Goal: Information Seeking & Learning: Check status

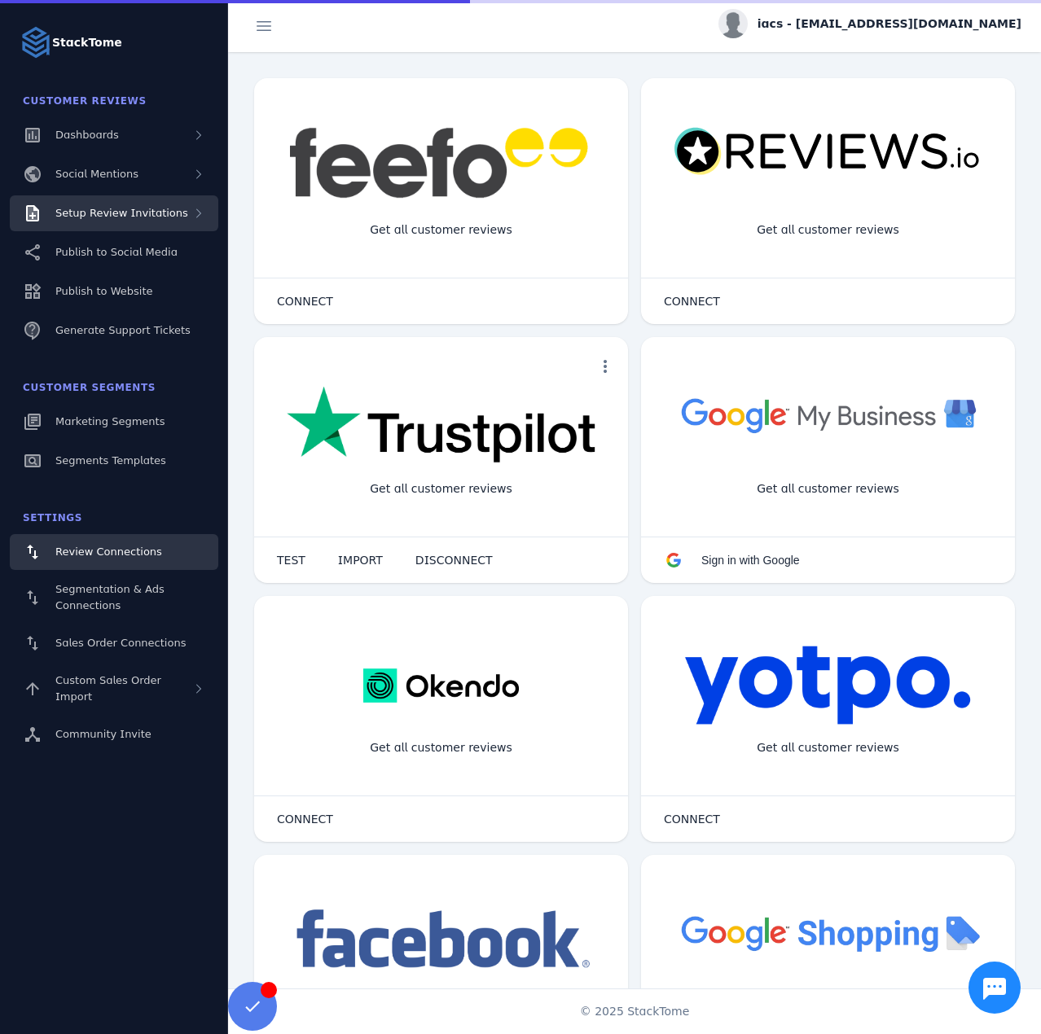
click at [152, 211] on span "Setup Review Invitations" at bounding box center [121, 213] width 133 height 12
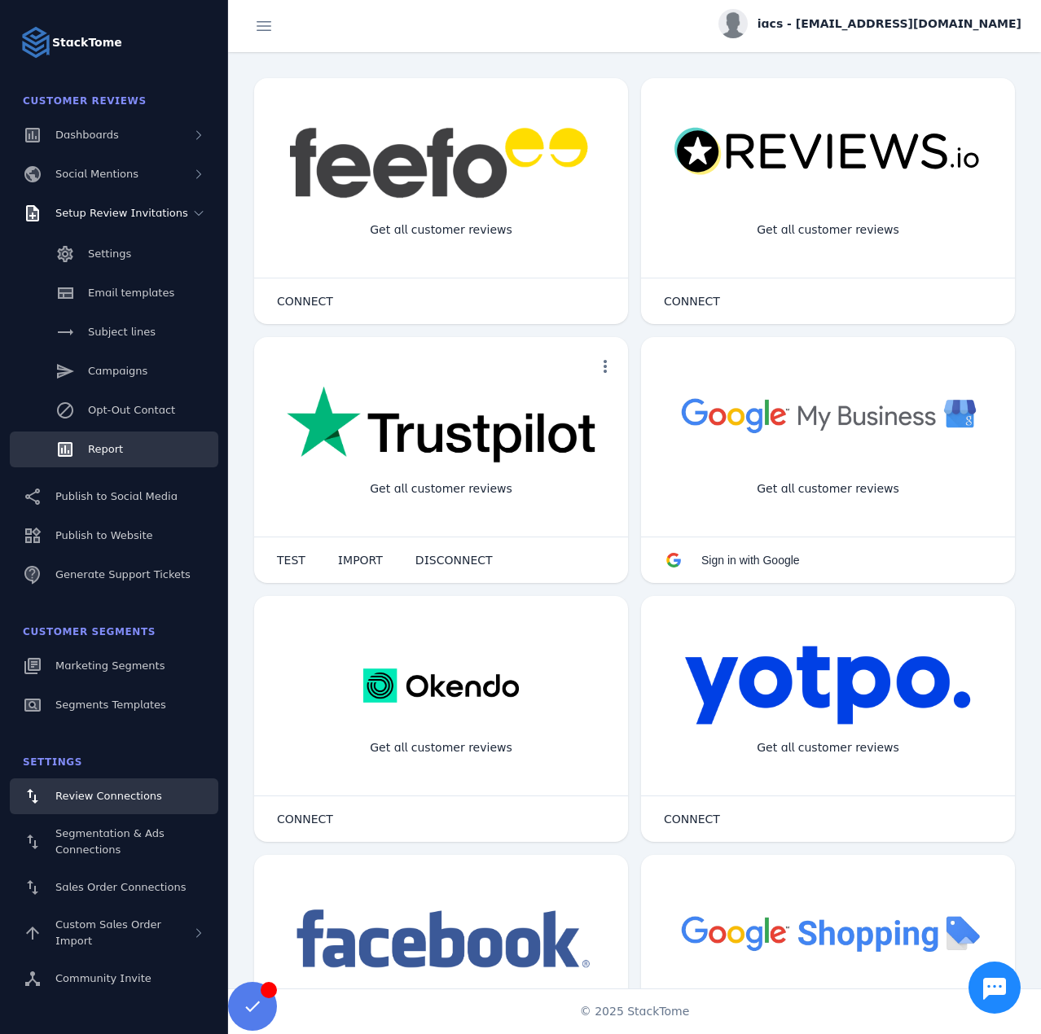
click at [104, 449] on span "Report" at bounding box center [105, 449] width 35 height 12
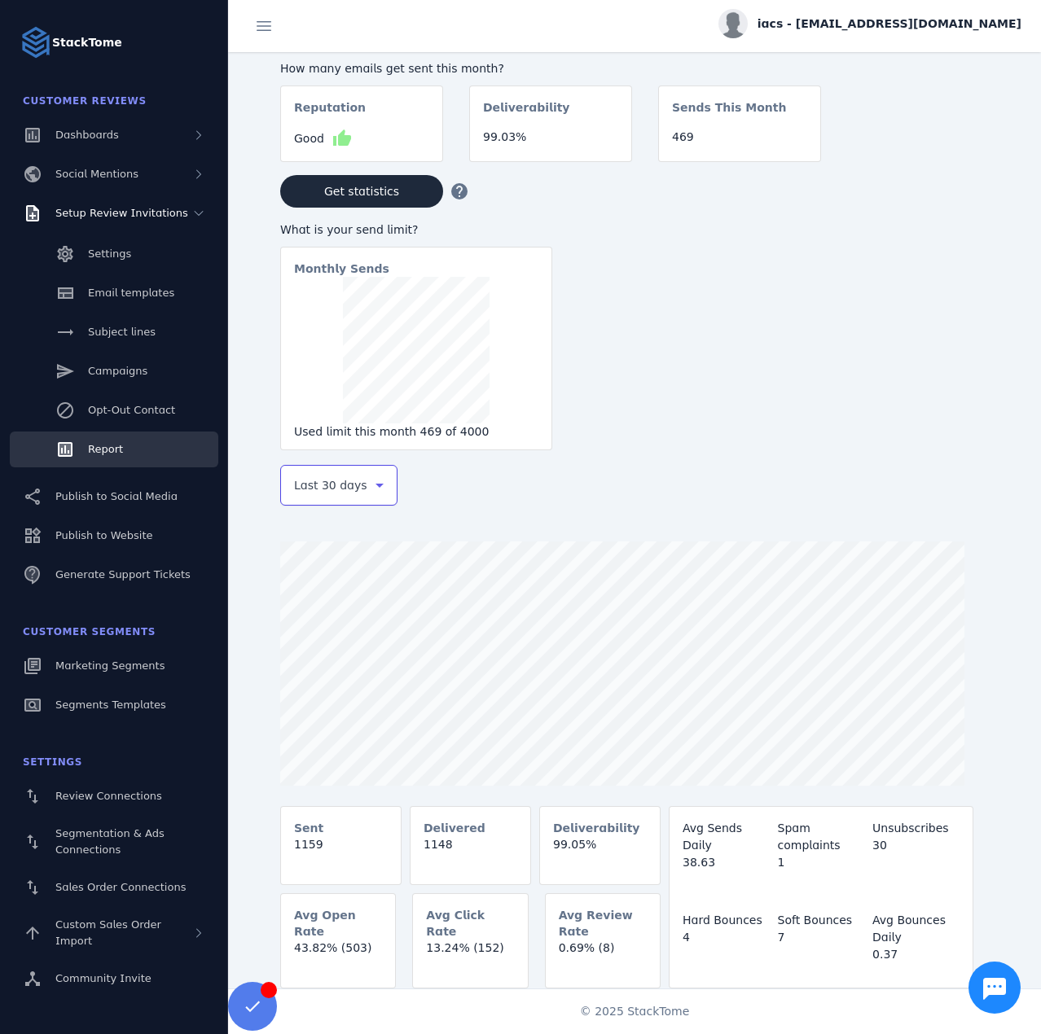
click at [343, 484] on span "Last 30 days" at bounding box center [330, 486] width 73 height 20
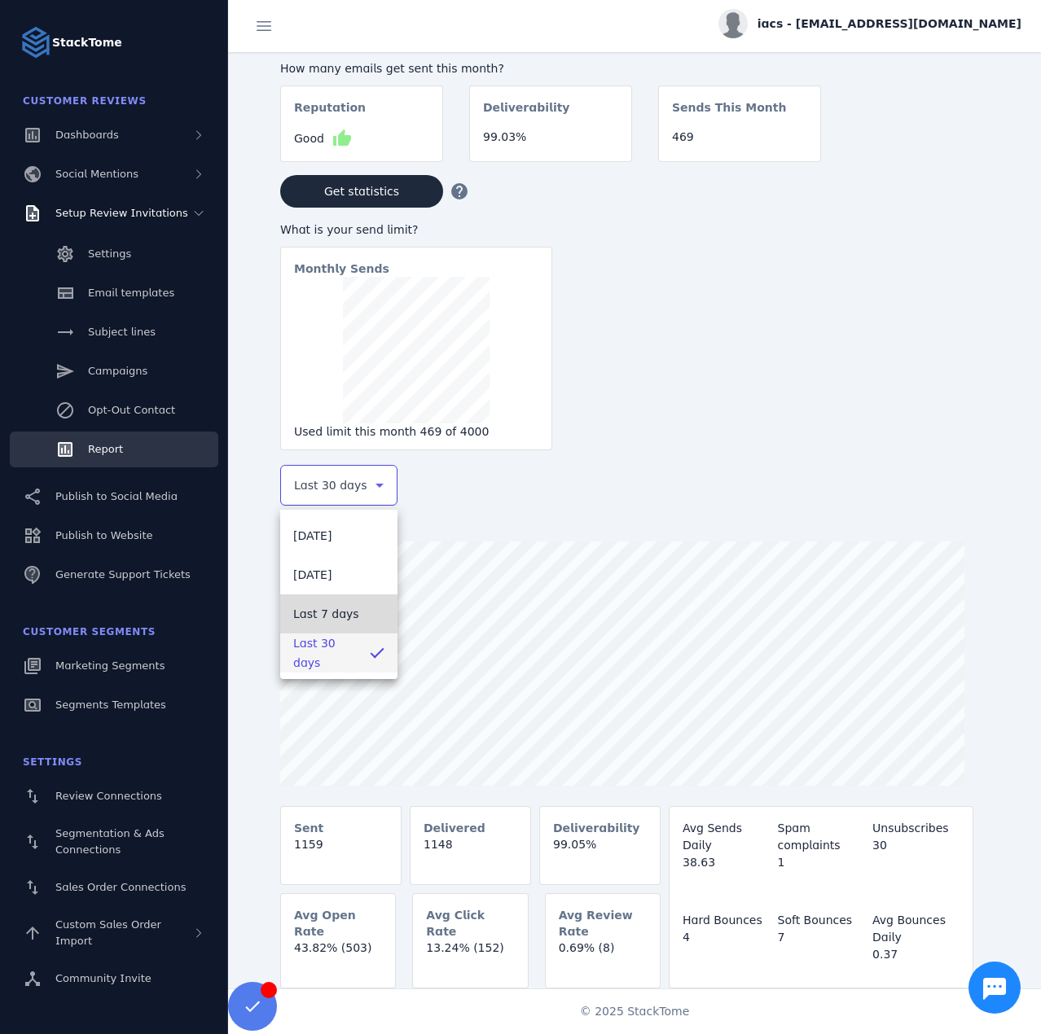
click at [331, 613] on span "Last 7 days" at bounding box center [326, 614] width 66 height 20
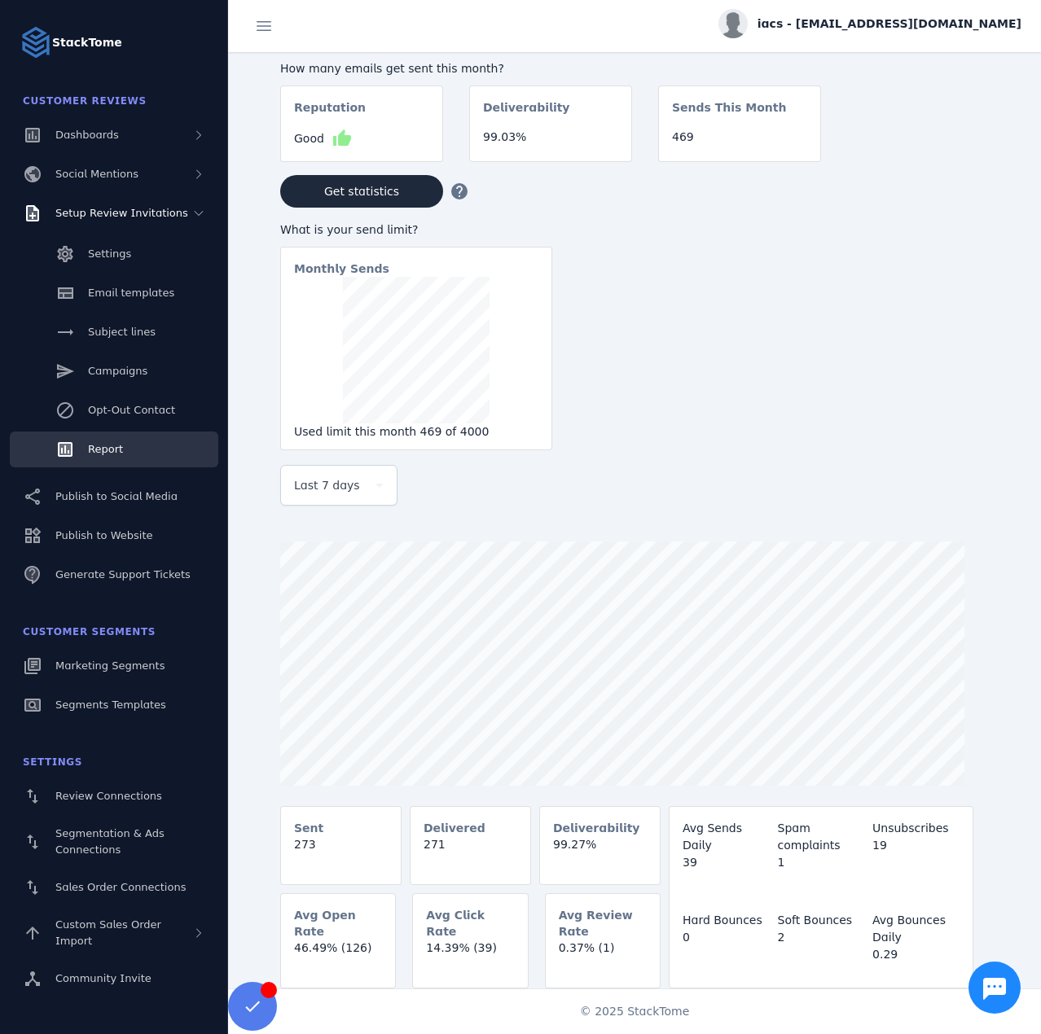
click at [748, 25] on img at bounding box center [732, 23] width 29 height 29
click at [952, 151] on span "Sign out" at bounding box center [969, 157] width 47 height 20
